Goal: Task Accomplishment & Management: Use online tool/utility

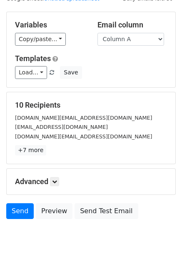
scroll to position [67, 0]
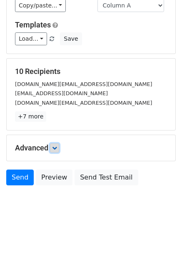
click at [59, 151] on link at bounding box center [54, 147] width 9 height 9
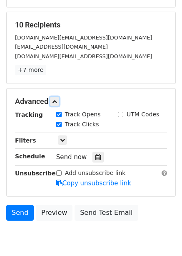
scroll to position [147, 0]
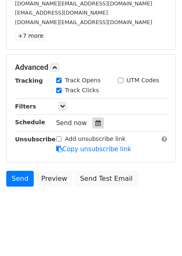
click at [95, 122] on icon at bounding box center [97, 123] width 5 height 6
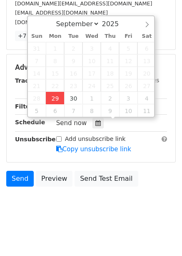
type input "2025-09-29 12:09"
type input "09"
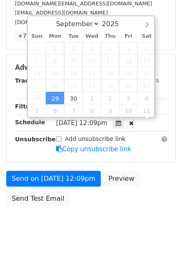
scroll to position [0, 0]
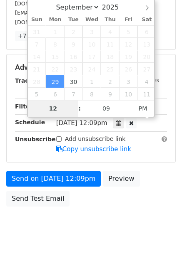
type input "4"
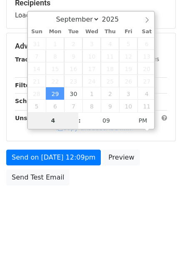
scroll to position [135, 0]
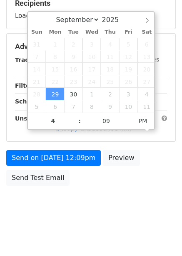
type input "2025-09-29 16:09"
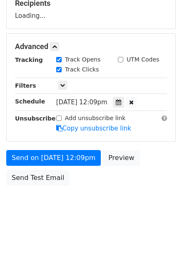
click at [135, 201] on body "New Campaign Daily emails left: 50 Google Sheet: Untitled spreadsheet Variables…" at bounding box center [91, 47] width 182 height 352
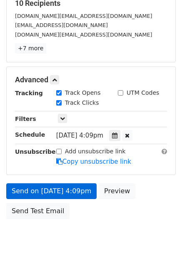
click at [79, 162] on link "Copy unsubscribe link" at bounding box center [93, 161] width 75 height 7
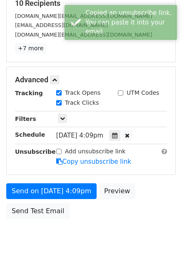
click at [76, 181] on form "Variables Copy/paste... {{Column A}} {{Column B}} {{Column C}} {{Column D}} {{C…" at bounding box center [90, 66] width 169 height 313
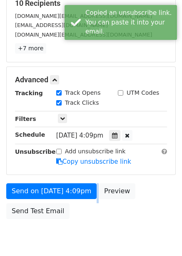
click at [76, 181] on form "Variables Copy/paste... {{Column A}} {{Column B}} {{Column C}} {{Column D}} {{C…" at bounding box center [90, 66] width 169 height 313
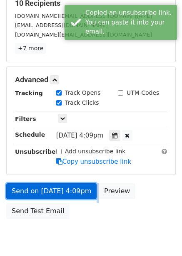
click at [76, 186] on link "Send on Sep 29 at 4:09pm" at bounding box center [51, 191] width 90 height 16
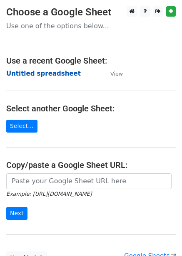
click at [37, 76] on strong "Untitled spreadsheet" at bounding box center [43, 73] width 74 height 7
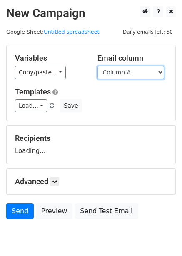
drag, startPoint x: 121, startPoint y: 72, endPoint x: 121, endPoint y: 76, distance: 4.6
click at [121, 72] on select "Column A Column B Column C Column D Column E Column F" at bounding box center [130, 72] width 66 height 13
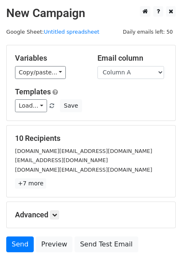
click at [120, 103] on div "Load... No templates saved Save" at bounding box center [91, 105] width 164 height 13
click at [125, 79] on select "Column A Column B Column C Column D Column E Column F" at bounding box center [130, 72] width 66 height 13
select select "Column B"
click at [97, 66] on select "Column A Column B Column C Column D Column E Column F" at bounding box center [130, 72] width 66 height 13
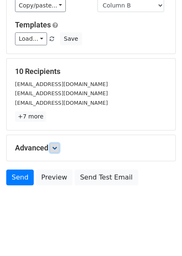
click at [54, 152] on link at bounding box center [54, 147] width 9 height 9
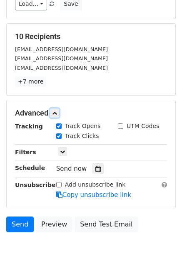
scroll to position [135, 0]
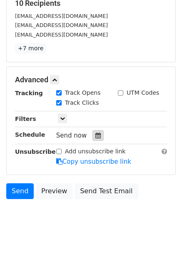
click at [98, 138] on div at bounding box center [97, 135] width 11 height 11
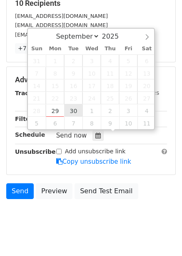
type input "2025-09-30 12:00"
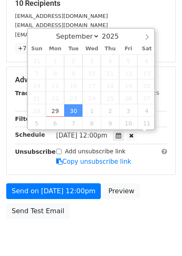
scroll to position [0, 0]
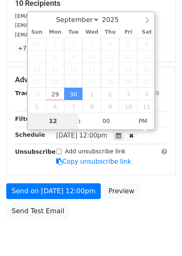
type input "5"
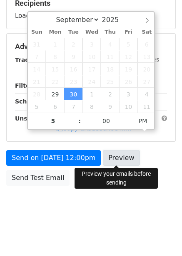
type input "2025-09-30 17:00"
click at [109, 163] on link "Preview" at bounding box center [121, 158] width 37 height 16
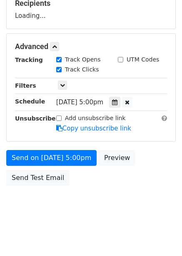
click at [116, 216] on body "New Campaign Daily emails left: 50 Google Sheet: Untitled spreadsheet Variables…" at bounding box center [91, 47] width 182 height 352
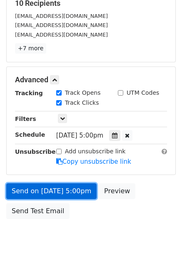
click at [50, 190] on link "Send on Sep 30 at 5:00pm" at bounding box center [51, 191] width 90 height 16
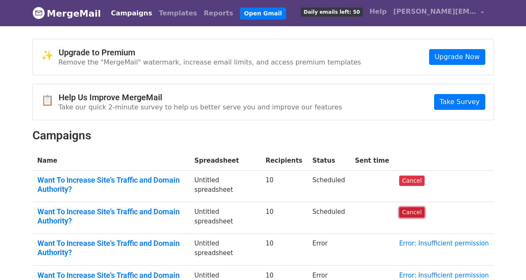
click at [424, 214] on link "Cancel" at bounding box center [411, 212] width 25 height 10
click at [421, 180] on link "Cancel" at bounding box center [411, 180] width 25 height 10
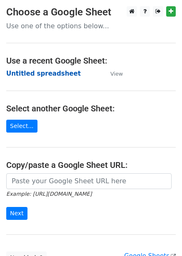
click at [27, 75] on strong "Untitled spreadsheet" at bounding box center [43, 73] width 74 height 7
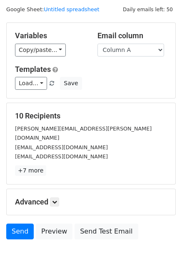
scroll to position [67, 0]
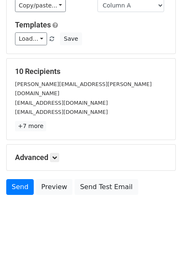
click at [56, 145] on div "Advanced Tracking Track Opens UTM Codes Track Clicks Filters Only include sprea…" at bounding box center [91, 158] width 168 height 26
click at [55, 153] on link at bounding box center [54, 157] width 9 height 9
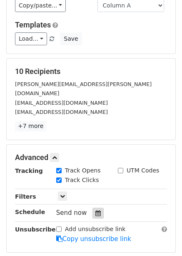
click at [95, 210] on icon at bounding box center [97, 213] width 5 height 6
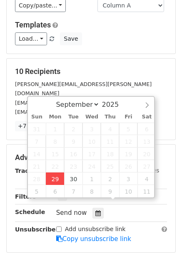
type input "2025-09-29 12:18"
type input "18"
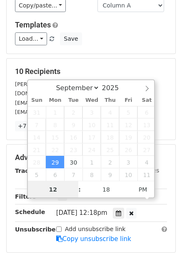
scroll to position [0, 0]
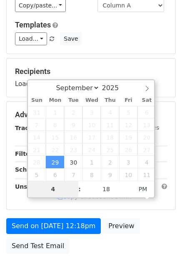
type input "4"
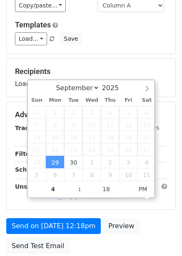
type input "2025-09-29 16:18"
type input "04"
click at [96, 208] on div "Advanced Tracking Track Opens UTM Codes Track Clicks Filters Only include sprea…" at bounding box center [91, 156] width 168 height 108
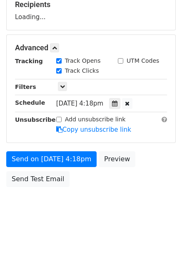
scroll to position [135, 0]
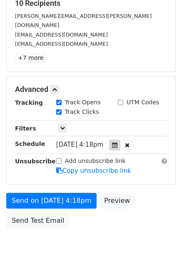
click at [117, 142] on icon at bounding box center [114, 145] width 5 height 6
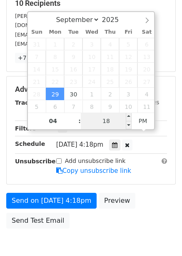
click at [112, 119] on input "18" at bounding box center [106, 121] width 51 height 17
type input "0"
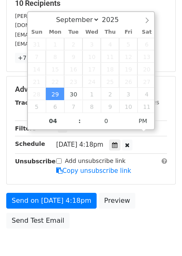
type input "2025-09-29 16:00"
click at [104, 204] on div "Send on Sep 29 at 4:18pm Preview Send Test Email" at bounding box center [91, 213] width 182 height 40
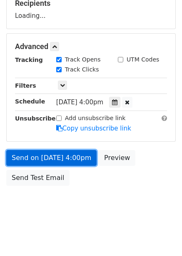
click at [66, 162] on link "Send on Sep 29 at 4:00pm" at bounding box center [51, 158] width 90 height 16
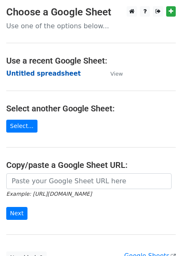
click at [34, 76] on strong "Untitled spreadsheet" at bounding box center [43, 73] width 74 height 7
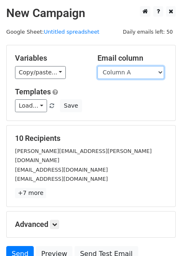
click at [149, 71] on select "Column A Column B Column C Column D Column E Column F" at bounding box center [130, 72] width 66 height 13
select select "Column B"
click at [97, 66] on select "Column A Column B Column C Column D Column E Column F" at bounding box center [130, 72] width 66 height 13
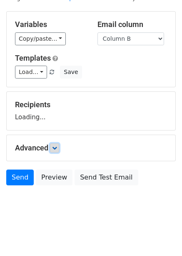
click at [57, 150] on icon at bounding box center [54, 147] width 5 height 5
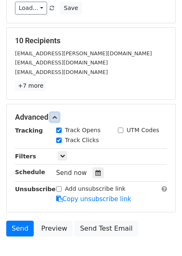
scroll to position [148, 0]
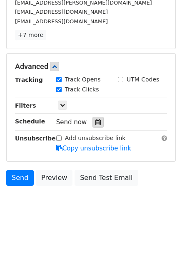
click at [95, 122] on icon at bounding box center [97, 122] width 5 height 6
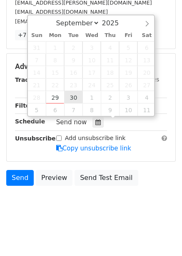
type input "2025-09-30 12:00"
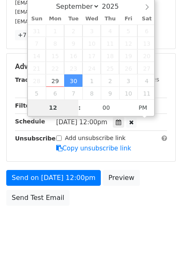
type input "5"
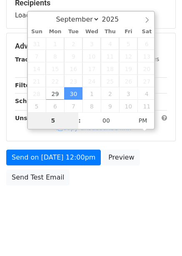
scroll to position [135, 0]
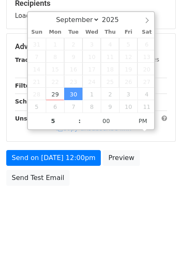
type input "2025-09-30 17:00"
click at [114, 196] on body "New Campaign Daily emails left: 50 Google Sheet: Untitled spreadsheet Variables…" at bounding box center [91, 47] width 182 height 352
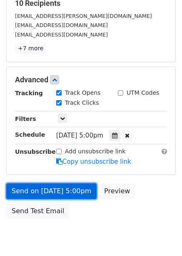
click at [80, 192] on link "Send on Sep 30 at 5:00pm" at bounding box center [51, 191] width 90 height 16
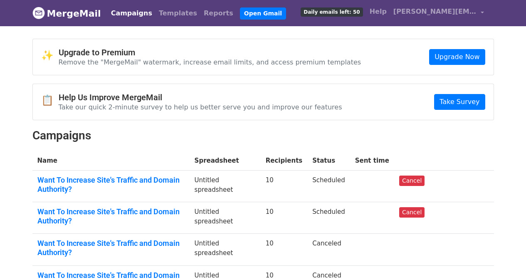
click at [427, 186] on td "Cancel" at bounding box center [444, 186] width 100 height 32
click at [418, 183] on link "Cancel" at bounding box center [411, 180] width 25 height 10
click at [417, 208] on link "Cancel" at bounding box center [411, 212] width 25 height 10
